Goal: Information Seeking & Learning: Learn about a topic

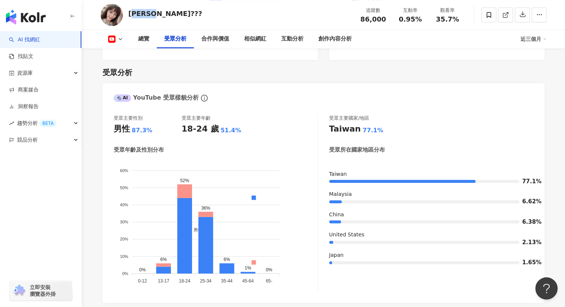
drag, startPoint x: 157, startPoint y: 17, endPoint x: 132, endPoint y: 14, distance: 25.4
click at [132, 14] on div "艾芮卡??? 追蹤數 86,000 互動率 0.95% 觀看率 35.7%" at bounding box center [323, 14] width 475 height 29
click at [129, 14] on div "艾芮卡???" at bounding box center [166, 13] width 74 height 9
copy div "艾芮卡???"
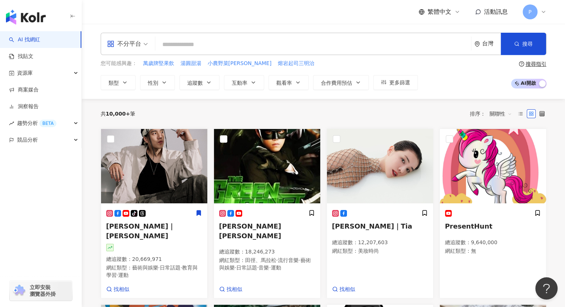
click at [250, 40] on input "search" at bounding box center [313, 45] width 310 height 14
type input "******"
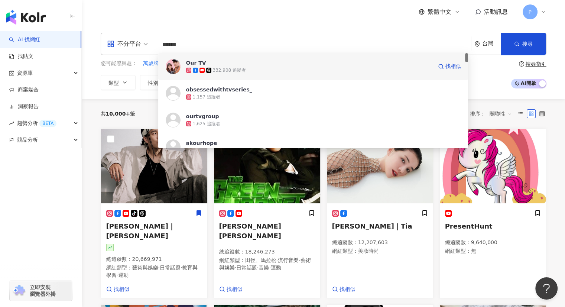
click at [253, 61] on span "Our TV" at bounding box center [309, 62] width 246 height 7
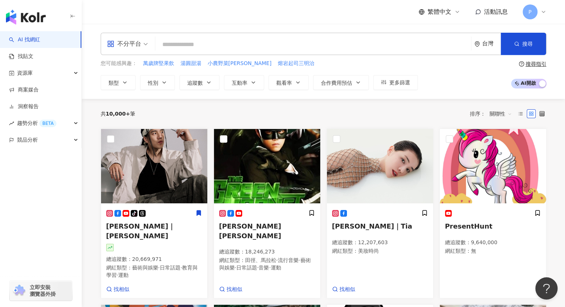
click at [233, 39] on input "search" at bounding box center [313, 45] width 310 height 14
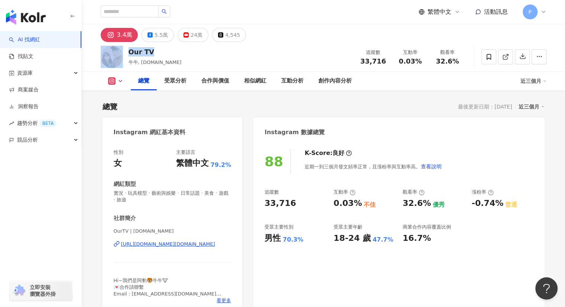
drag, startPoint x: 156, startPoint y: 52, endPoint x: 124, endPoint y: 52, distance: 32.3
click at [122, 52] on div "Our TV 牛牛, niotv.tw 追蹤數 33,716 互動率 0.03% 觀看率 32.6%" at bounding box center [323, 56] width 475 height 29
click at [190, 28] on button "24萬" at bounding box center [193, 35] width 31 height 14
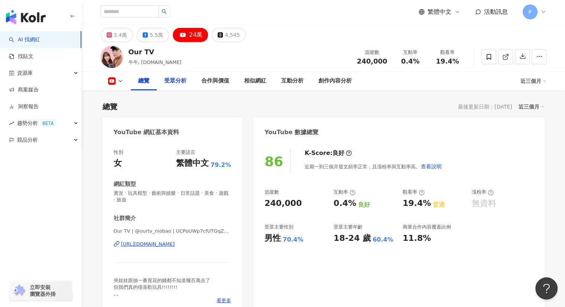
click at [179, 83] on div "受眾分析" at bounding box center [175, 81] width 22 height 9
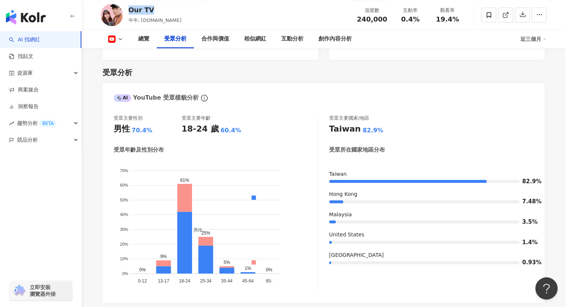
drag, startPoint x: 153, startPoint y: 11, endPoint x: 129, endPoint y: 9, distance: 24.6
click at [129, 9] on div "Our TV 牛牛, niotv.tw 追蹤數 240,000 互動率 0.4% 觀看率 19.4%" at bounding box center [323, 14] width 475 height 29
copy div "Our TV"
click at [285, 118] on div "受眾主要性別 男性 70.4% 受眾主要年齡 18-24 歲 60.4%" at bounding box center [216, 125] width 204 height 20
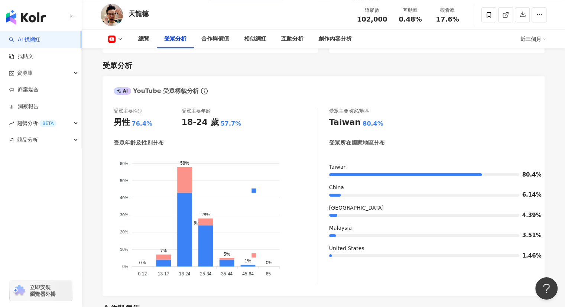
scroll to position [641, 0]
